Goal: Find specific page/section: Find specific page/section

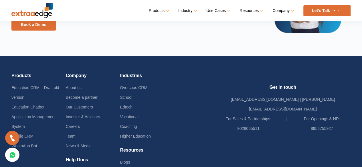
scroll to position [1453, 0]
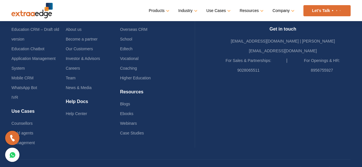
click at [323, 12] on link "Let’s Talk" at bounding box center [326, 10] width 47 height 11
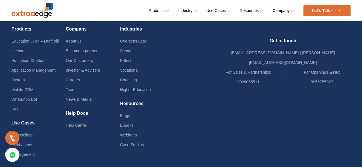
scroll to position [1433, 0]
